Goal: Task Accomplishment & Management: Use online tool/utility

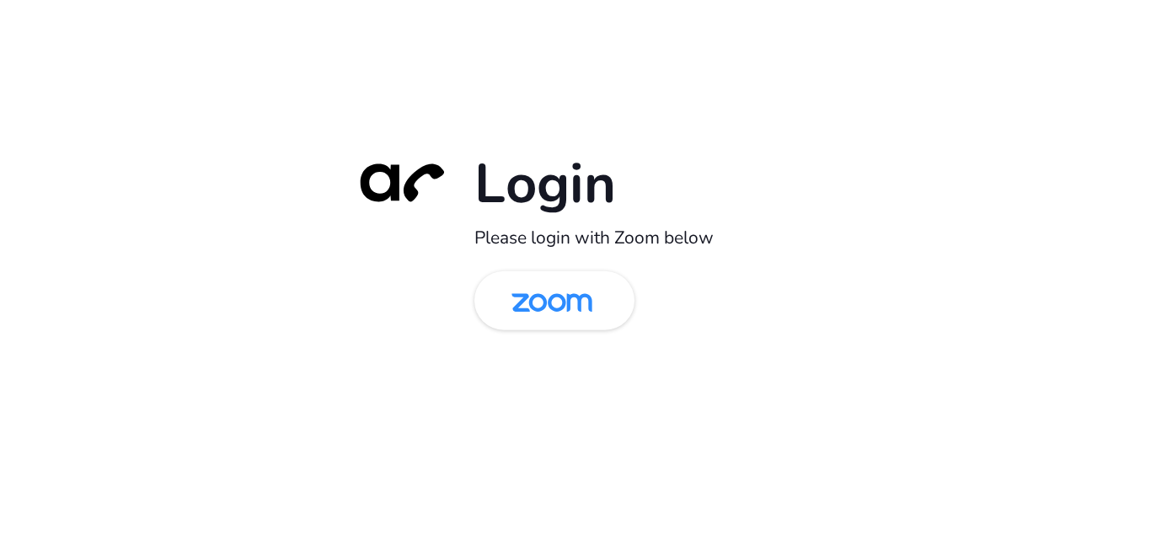
click at [255, 248] on div "Login Please login with Zoom below" at bounding box center [575, 270] width 1151 height 540
click at [565, 324] on img at bounding box center [552, 302] width 116 height 55
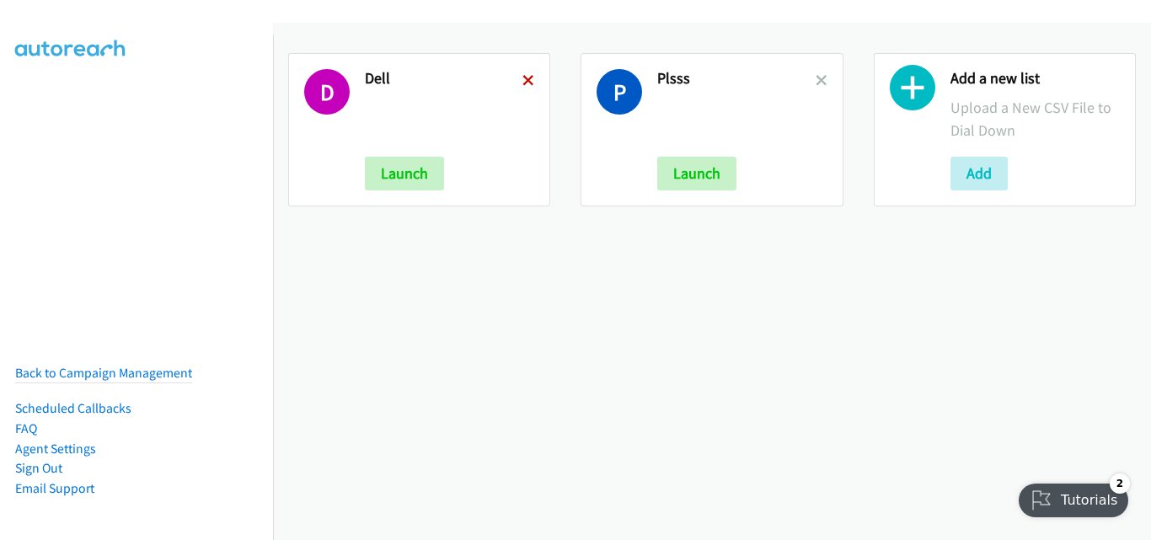
click at [528, 76] on icon at bounding box center [528, 82] width 12 height 12
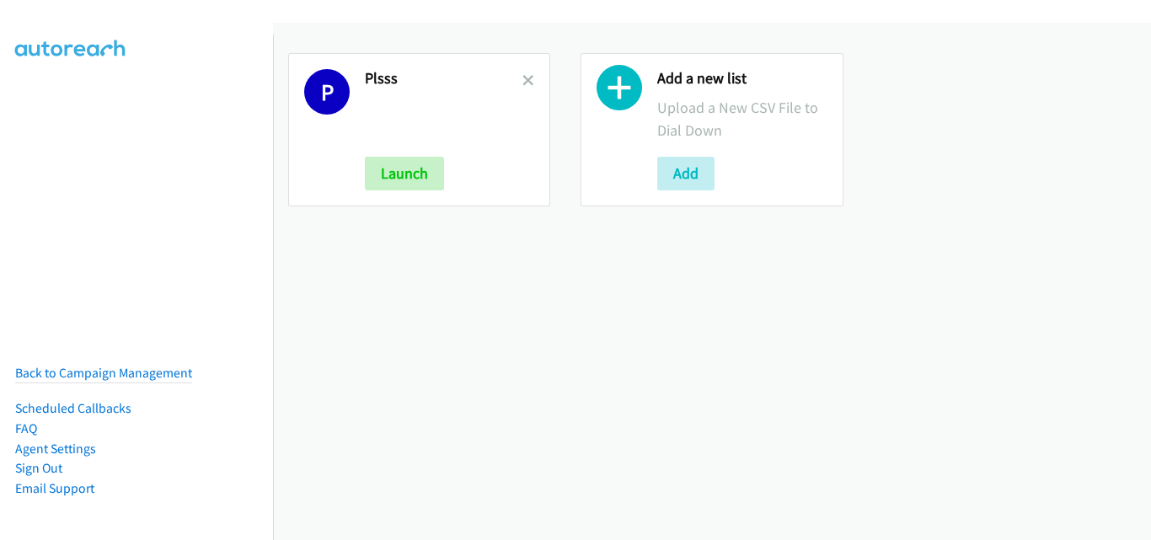
click at [528, 76] on icon at bounding box center [528, 82] width 12 height 12
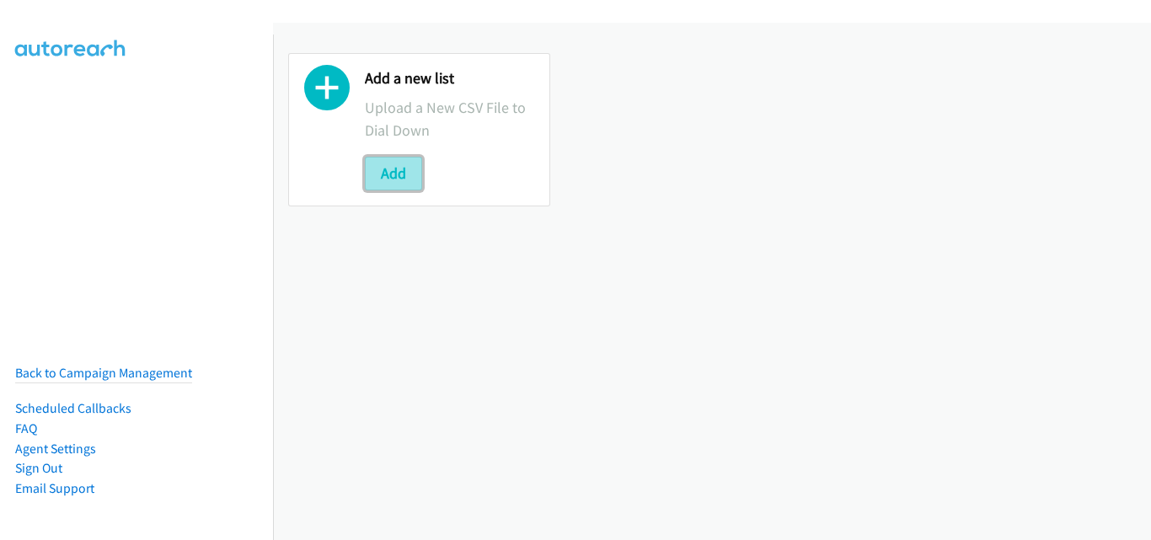
click at [384, 163] on button "Add" at bounding box center [393, 174] width 57 height 34
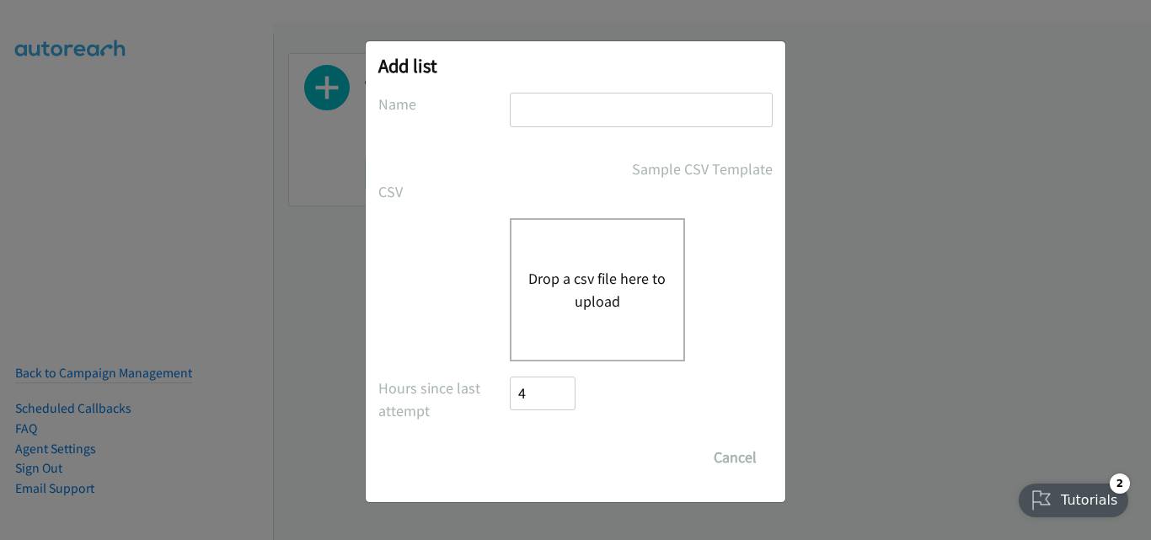
click at [611, 303] on button "Drop a csv file here to upload" at bounding box center [597, 290] width 138 height 46
click at [421, 206] on form "No phone fields were returned for that Report or List View Please upload a csv …" at bounding box center [575, 284] width 394 height 382
click at [554, 289] on button "Drop a csv file here to upload" at bounding box center [597, 290] width 138 height 46
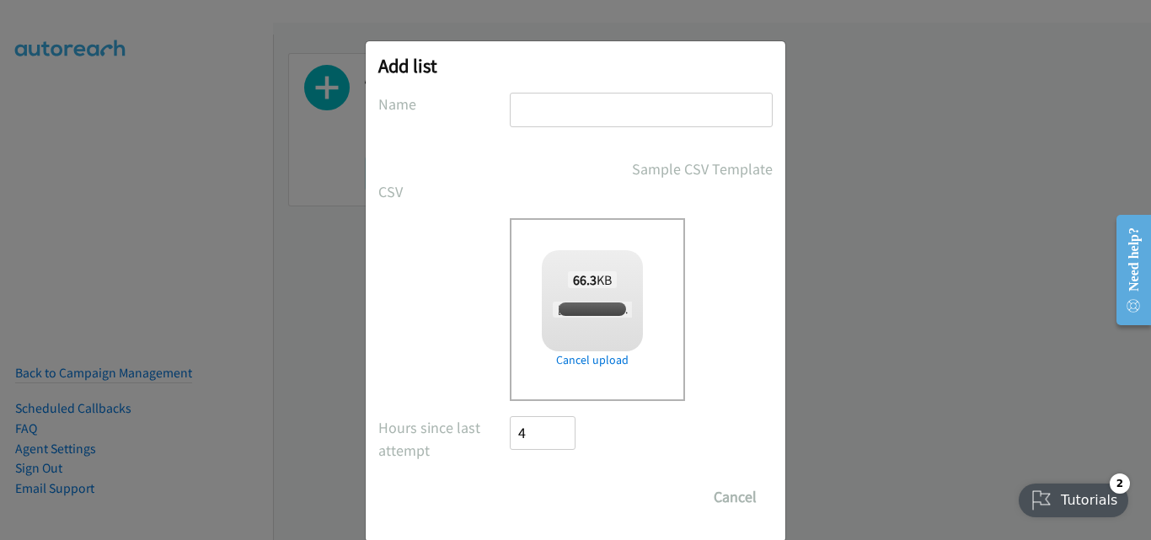
checkbox input "true"
click at [567, 114] on input "text" at bounding box center [641, 110] width 263 height 35
type input "AM"
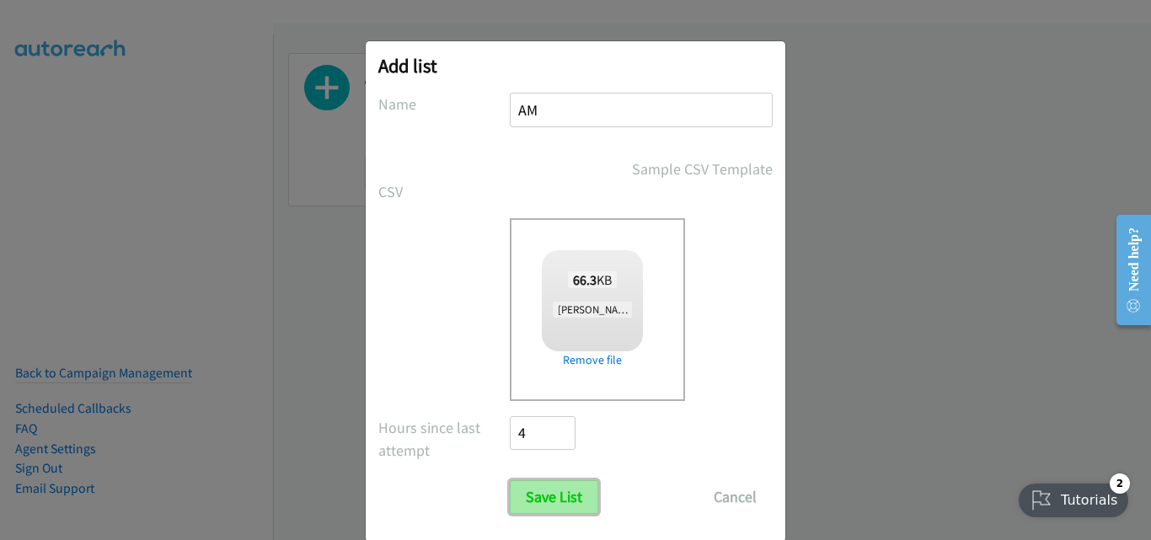
click at [562, 486] on input "Save List" at bounding box center [554, 497] width 88 height 34
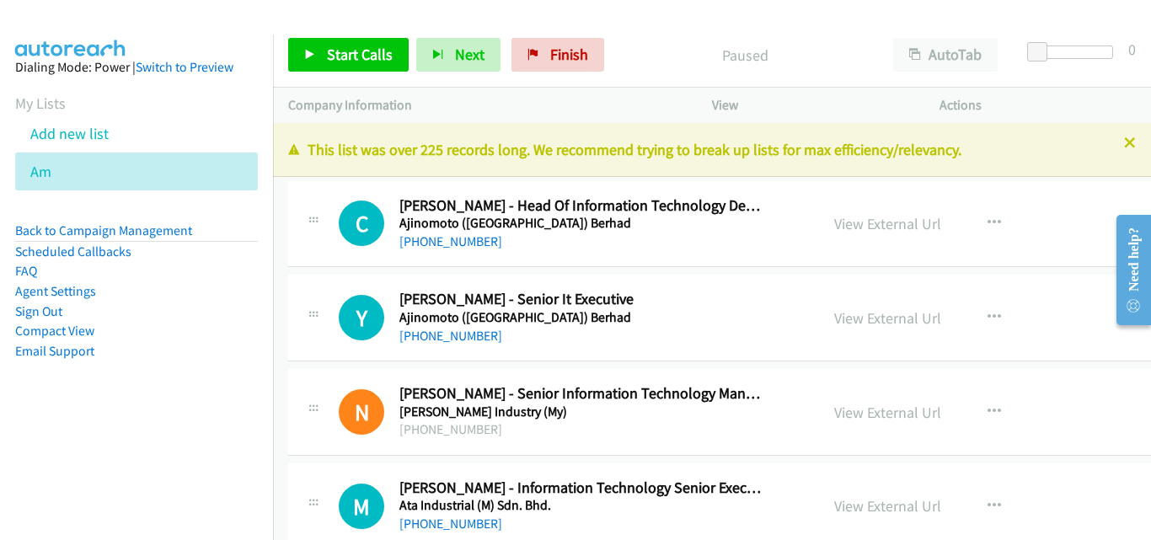
click at [1069, 242] on div "View External Url View External Url Schedule/Manage Callback Start Calls Here R…" at bounding box center [959, 224] width 281 height 56
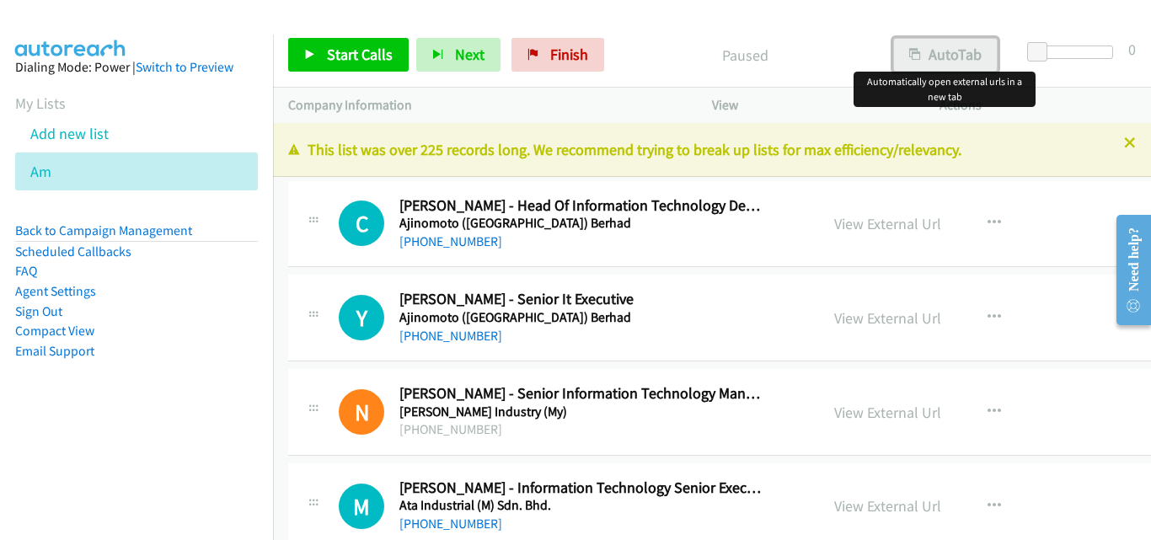
click at [918, 46] on button "AutoTab" at bounding box center [945, 55] width 104 height 34
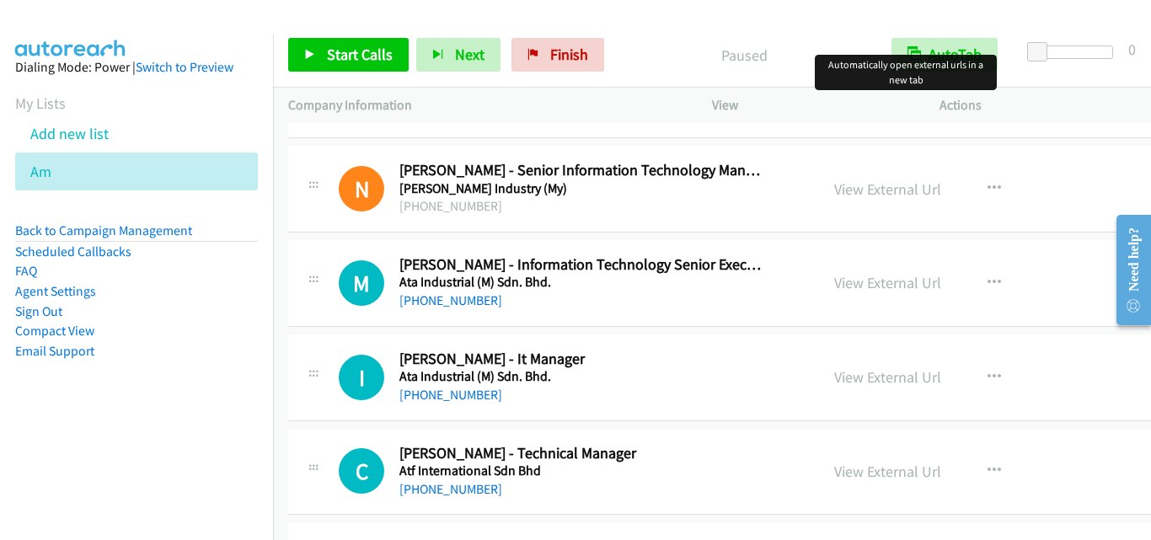
scroll to position [253, 0]
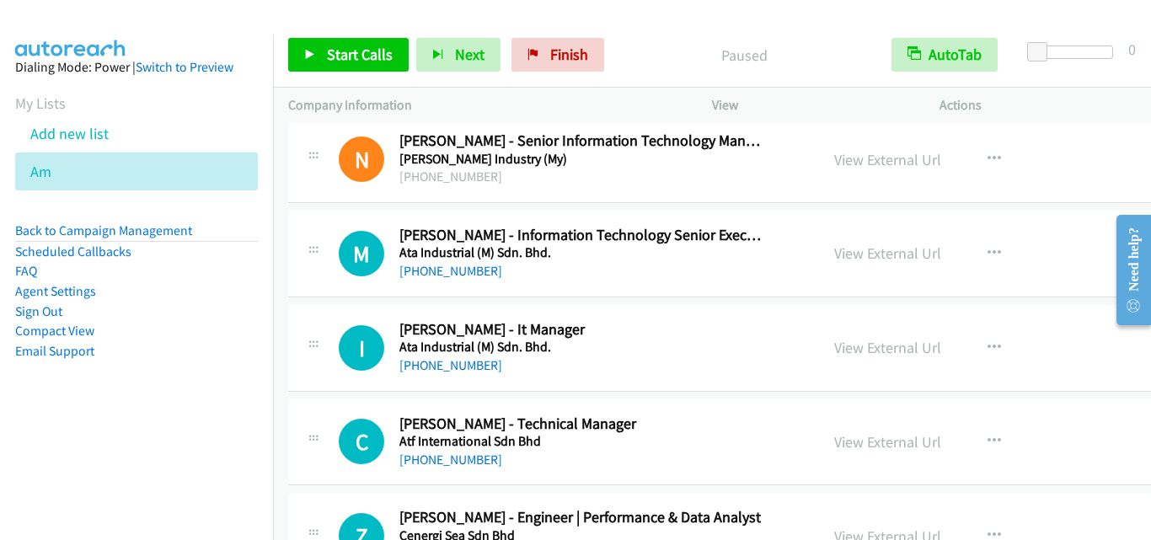
click at [141, 512] on nav "Dialing Mode: Power | Switch to Preview My Lists Add new list Am Back to Campai…" at bounding box center [137, 305] width 274 height 540
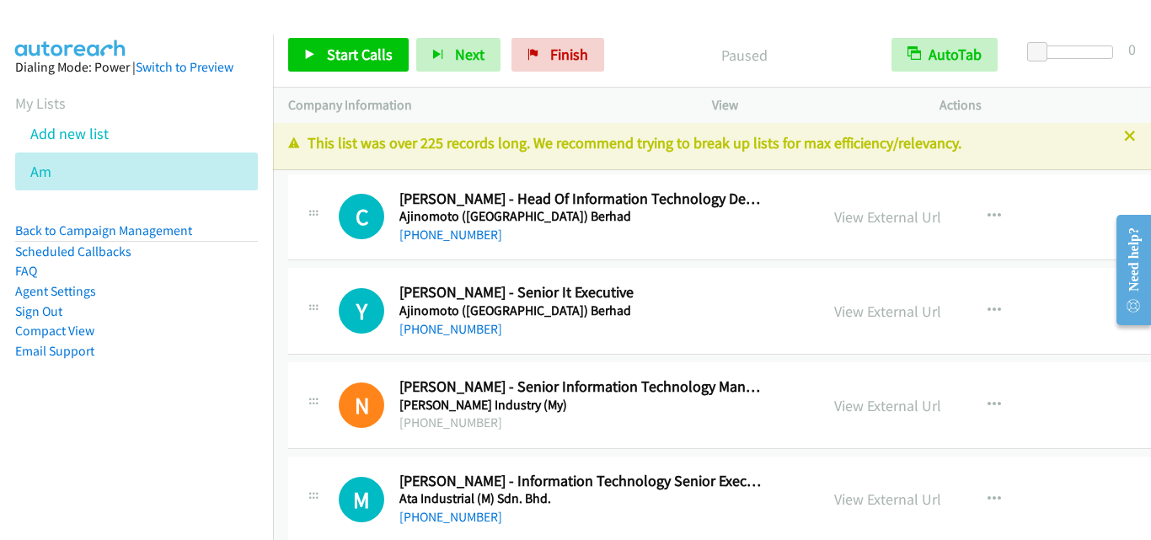
scroll to position [0, 0]
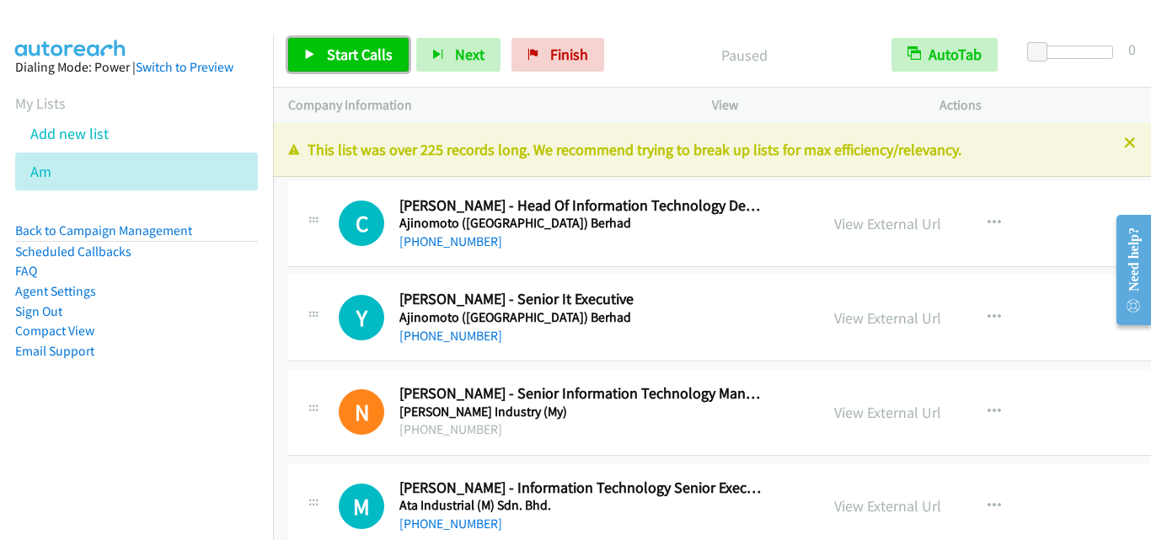
click at [319, 45] on link "Start Calls" at bounding box center [348, 55] width 121 height 34
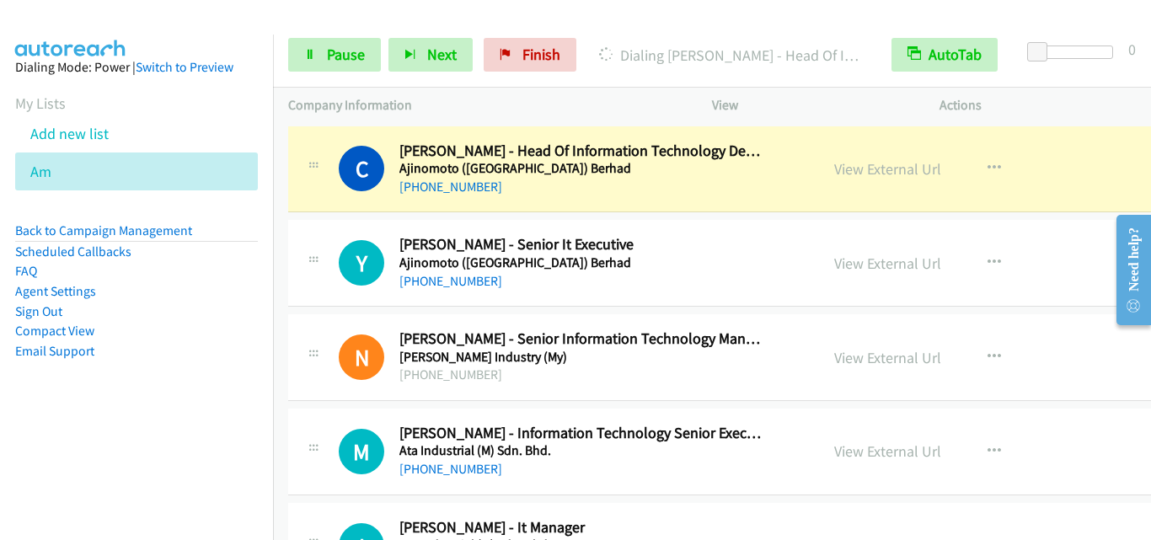
scroll to position [84, 0]
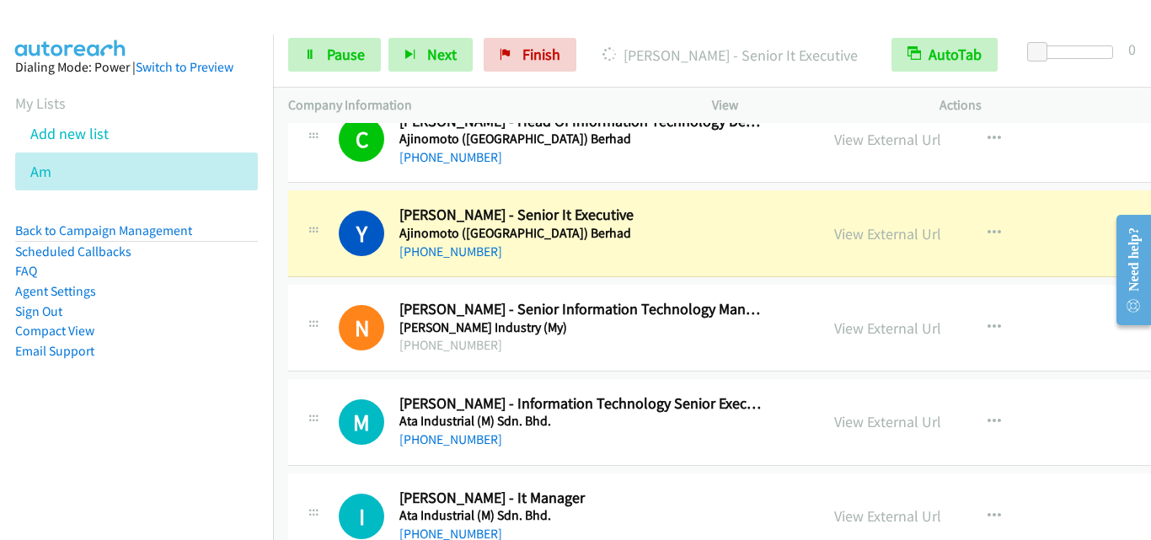
drag, startPoint x: 284, startPoint y: 260, endPoint x: 313, endPoint y: 240, distance: 35.3
click at [296, 318] on div "N Callback Scheduled [PERSON_NAME] - Senior Information Technology Manager [PER…" at bounding box center [553, 328] width 531 height 56
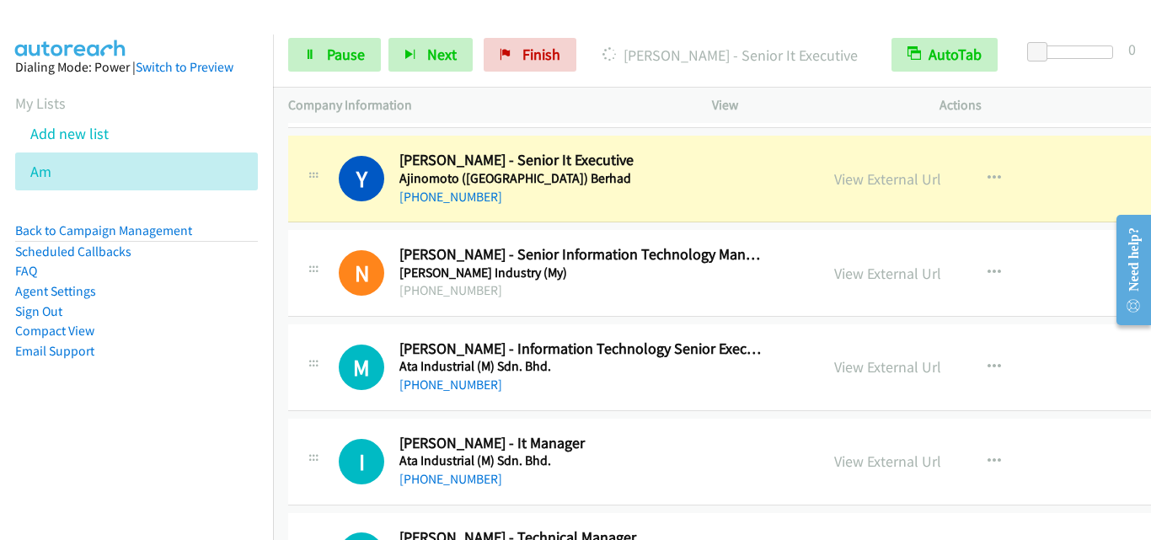
scroll to position [169, 0]
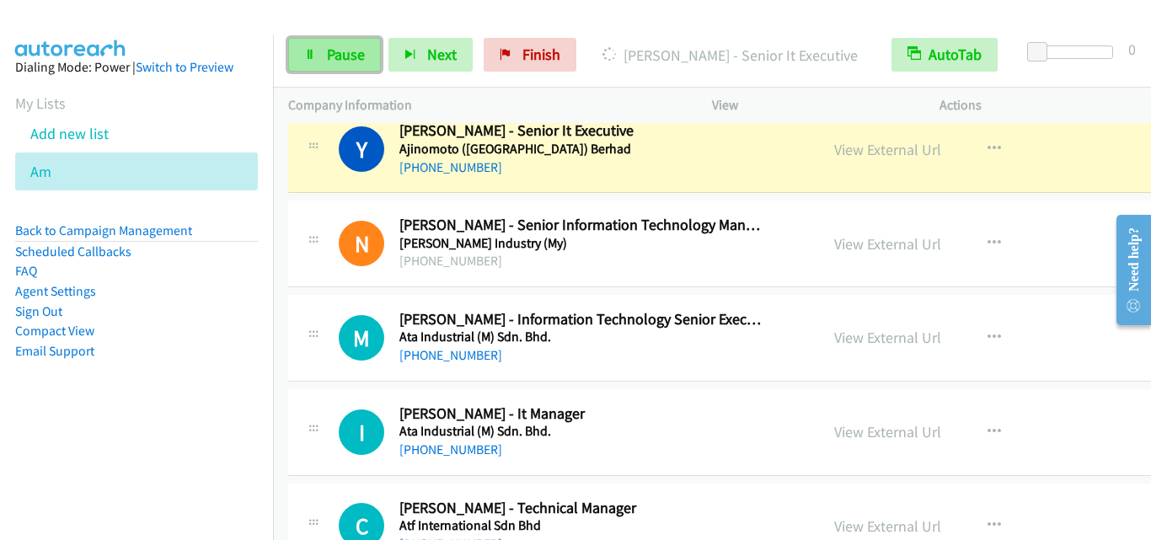
click at [339, 62] on span "Pause" at bounding box center [346, 54] width 38 height 19
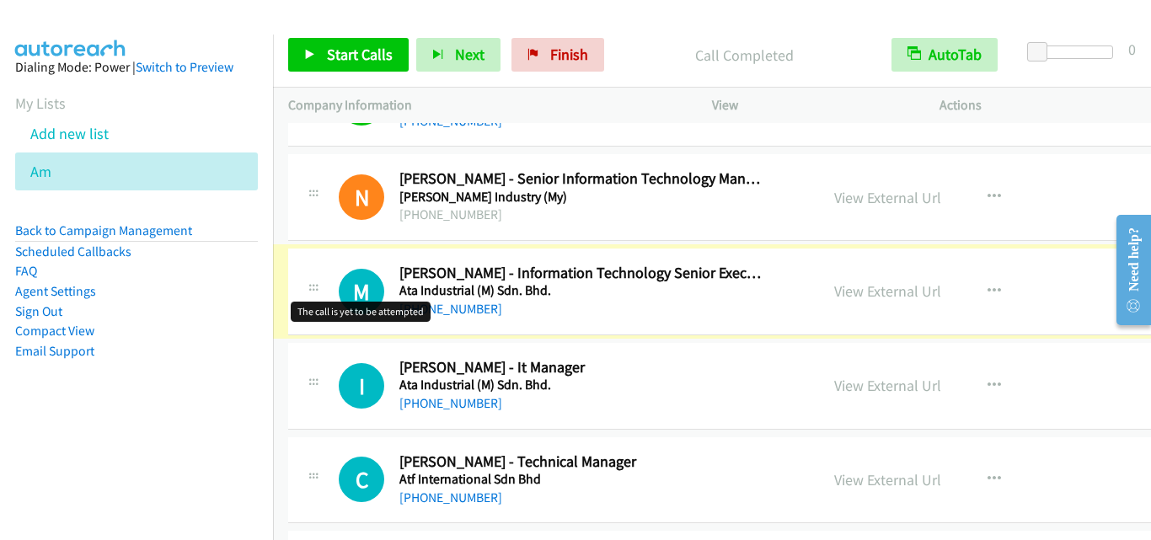
scroll to position [253, 0]
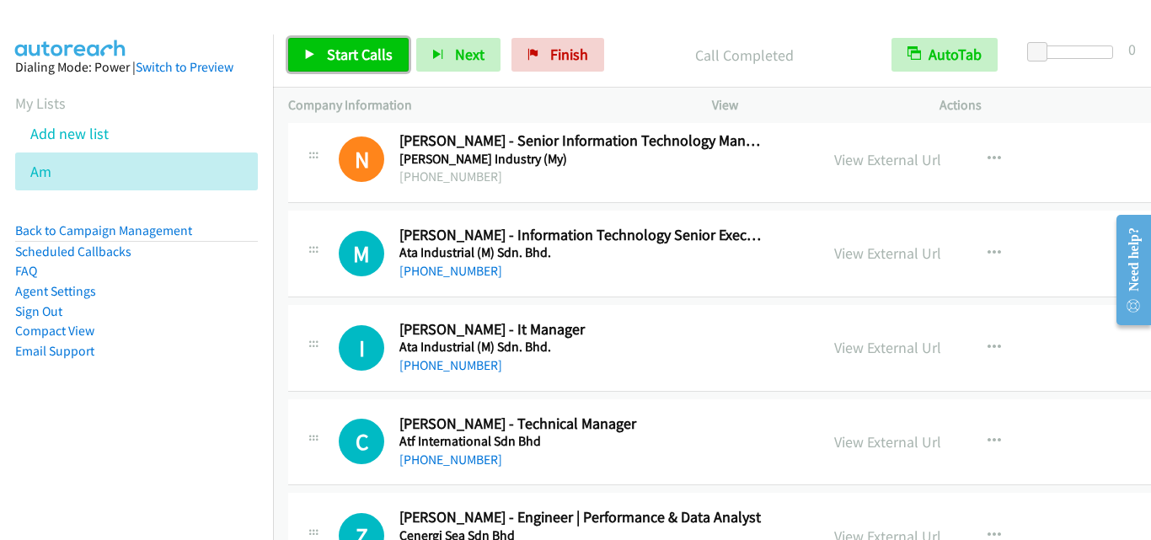
click at [375, 58] on span "Start Calls" at bounding box center [360, 54] width 66 height 19
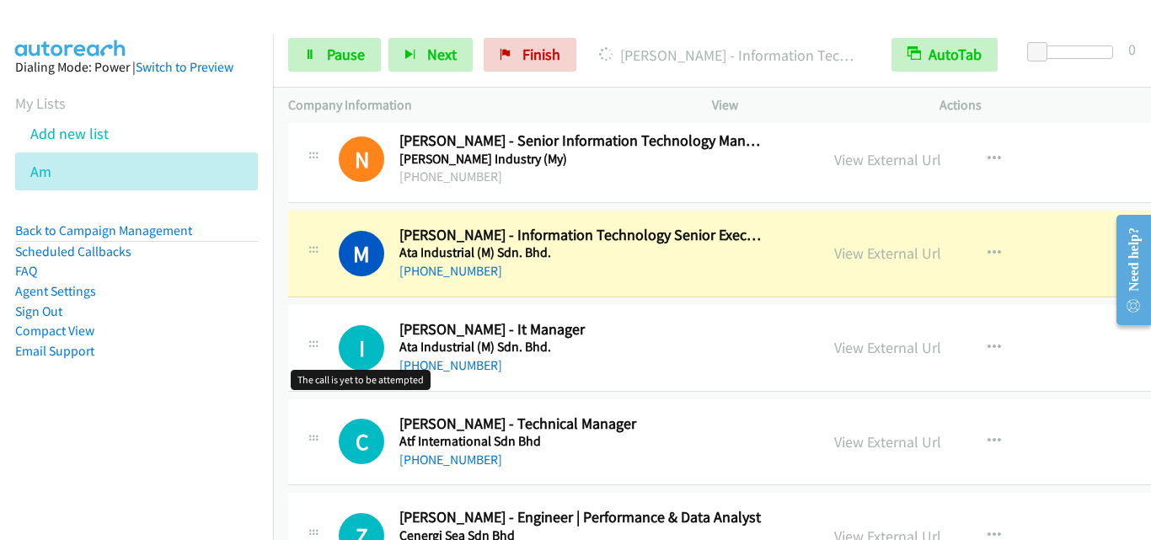
click at [335, 369] on div "I Callback Scheduled [PERSON_NAME] - It Manager Ata Industrial (M) Sdn. Bhd. As…" at bounding box center [553, 348] width 501 height 56
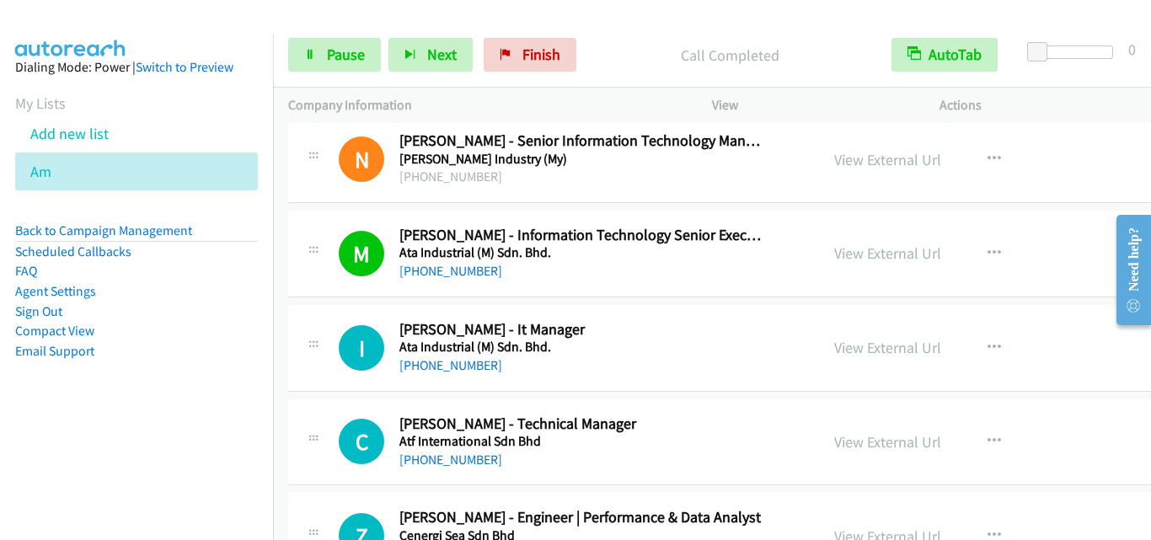
scroll to position [337, 0]
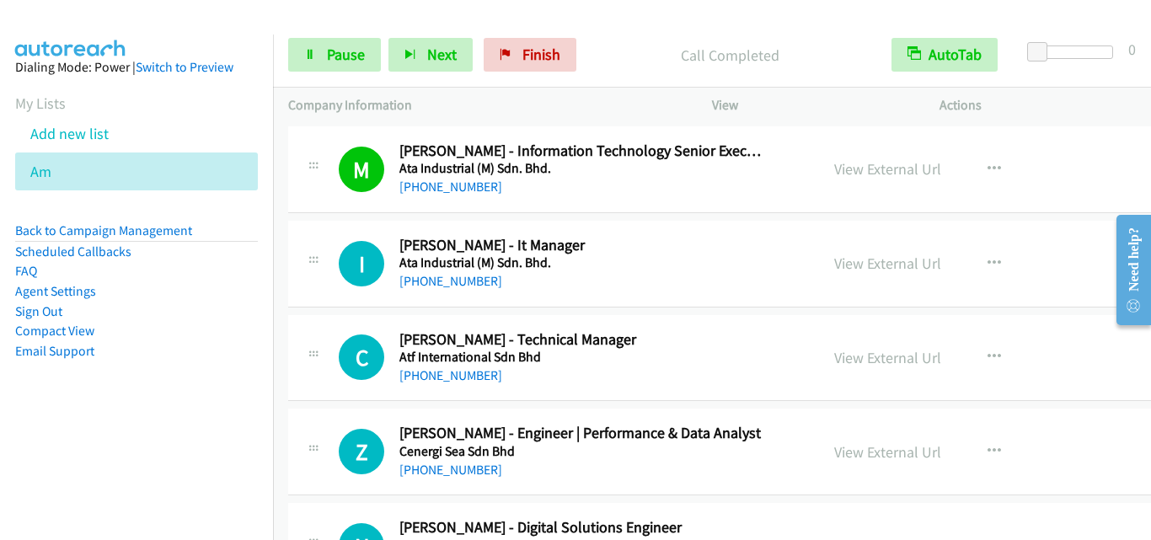
click at [332, 298] on div "I Callback Scheduled [PERSON_NAME] - It Manager Ata Industrial (M) Sdn. Bhd. As…" at bounding box center [788, 264] width 1001 height 87
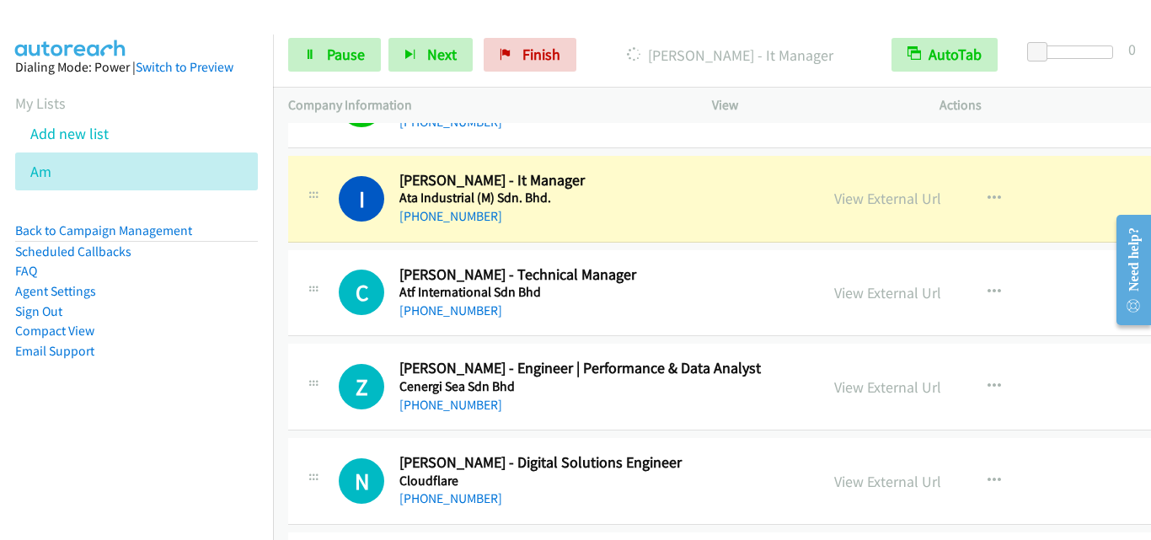
scroll to position [421, 0]
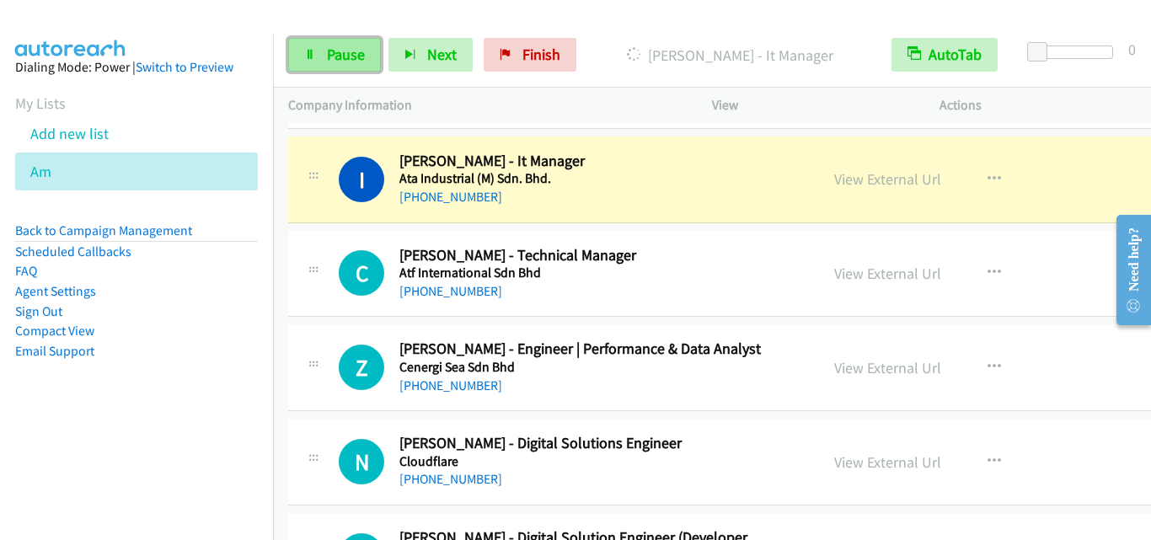
click at [319, 51] on link "Pause" at bounding box center [334, 55] width 93 height 34
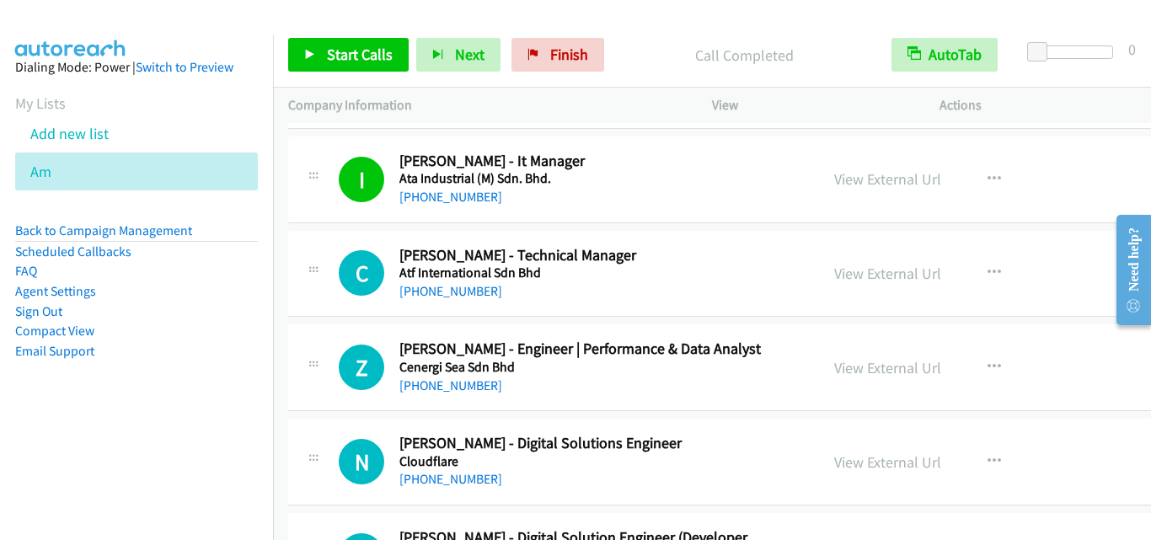
click at [323, 278] on div at bounding box center [313, 269] width 20 height 46
click at [353, 49] on span "Start Calls" at bounding box center [360, 54] width 66 height 19
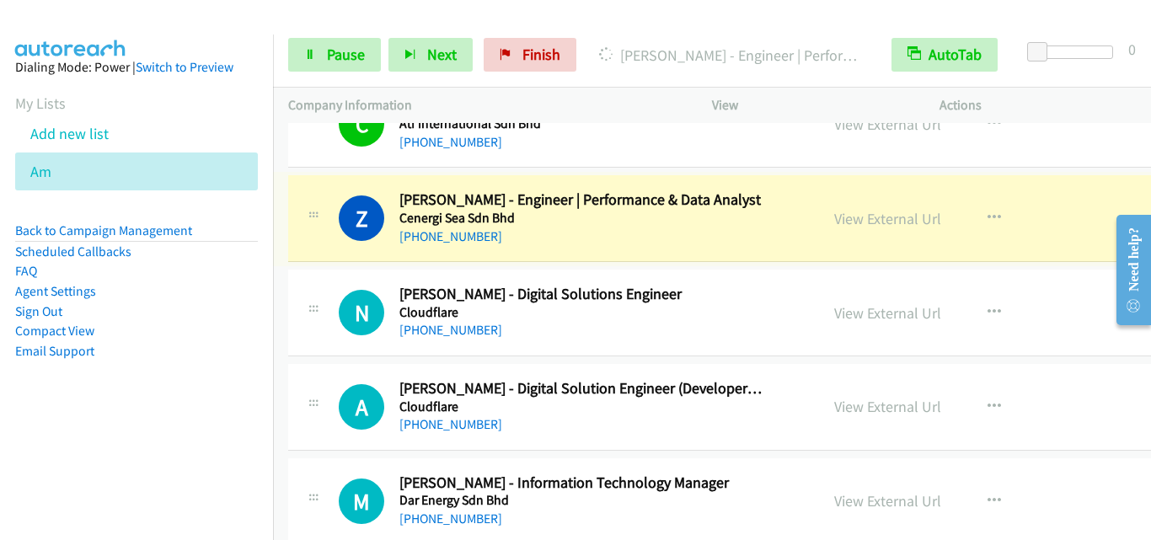
scroll to position [590, 0]
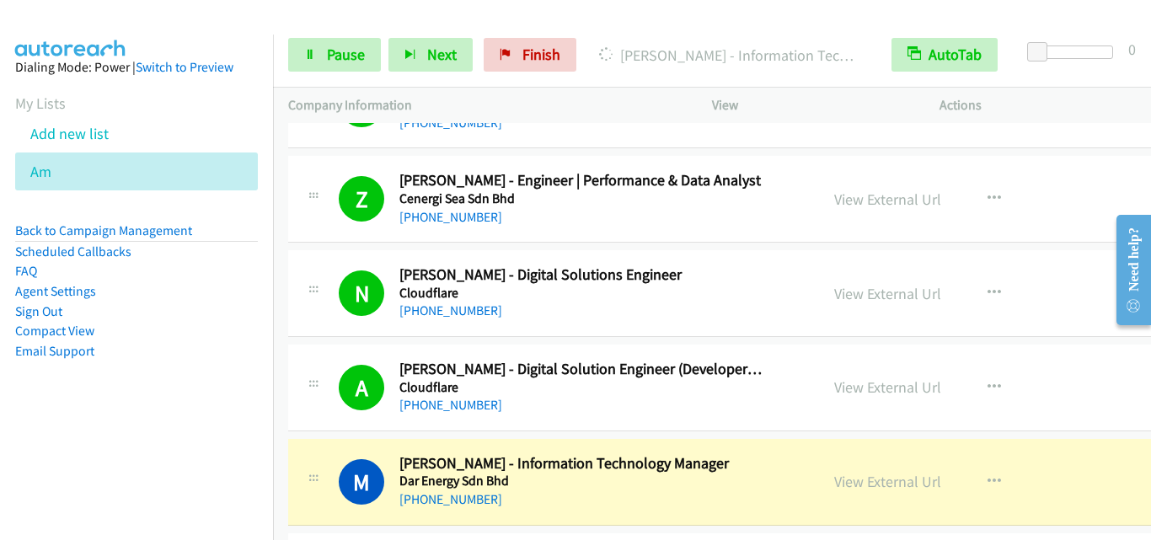
drag, startPoint x: 338, startPoint y: 355, endPoint x: 340, endPoint y: 335, distance: 19.5
click at [338, 355] on div "A Callback Scheduled [PERSON_NAME] - Digital Solution Engineer (Developer Focus…" at bounding box center [788, 388] width 1001 height 87
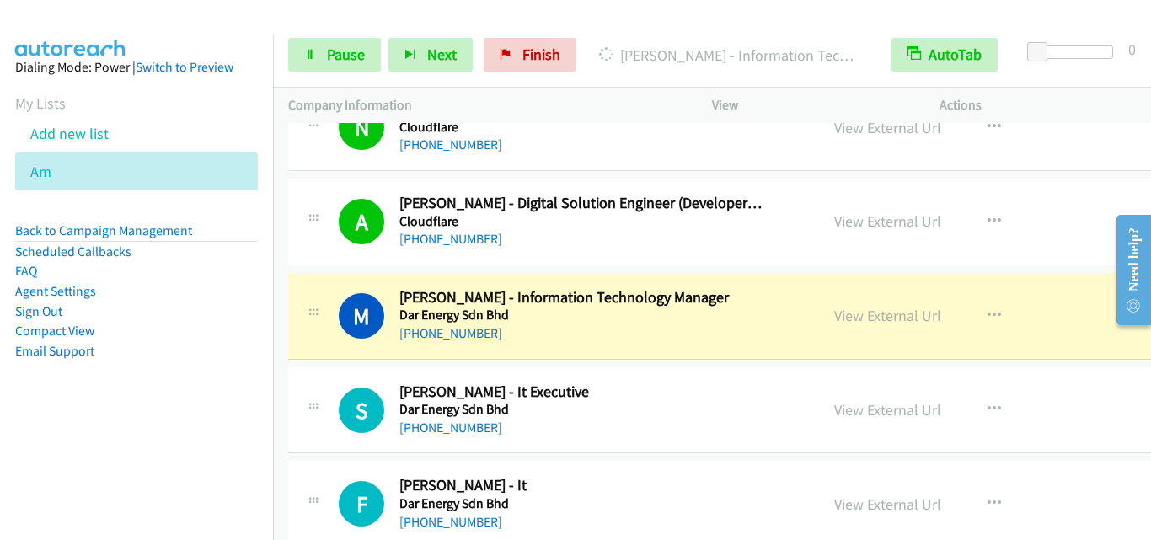
scroll to position [843, 0]
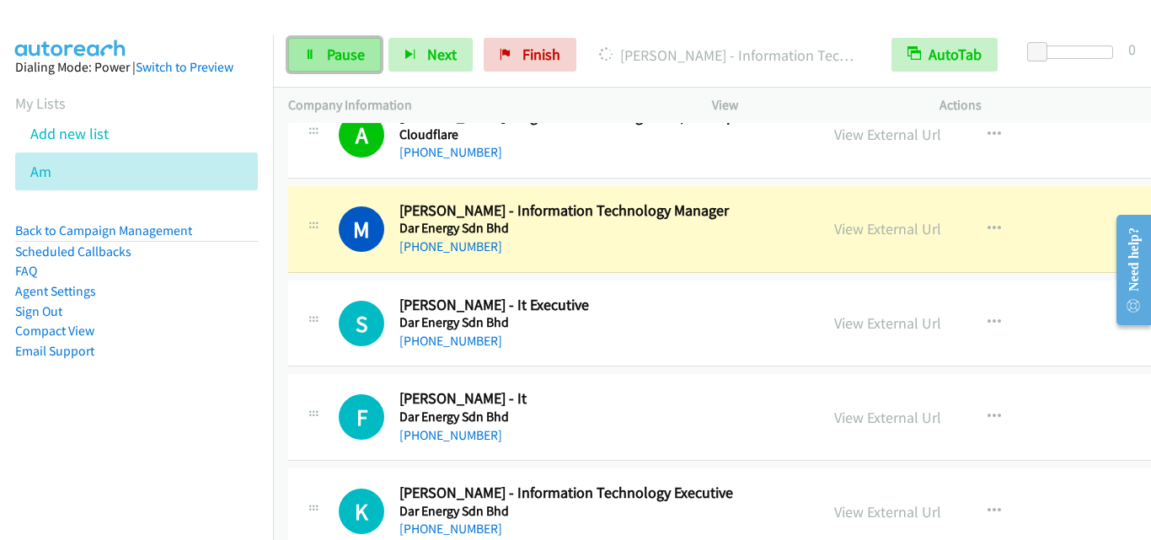
click at [328, 57] on span "Pause" at bounding box center [346, 54] width 38 height 19
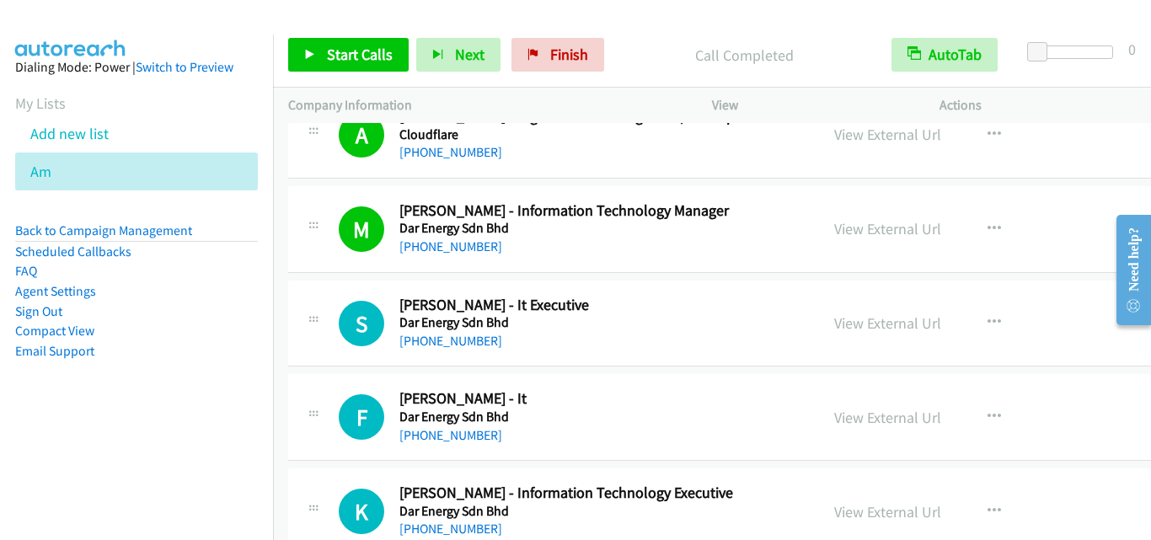
click at [284, 238] on td "M Callback Scheduled [PERSON_NAME] - Information Technology Manager Dar Energy …" at bounding box center [789, 229] width 1032 height 94
